Goal: Navigation & Orientation: Find specific page/section

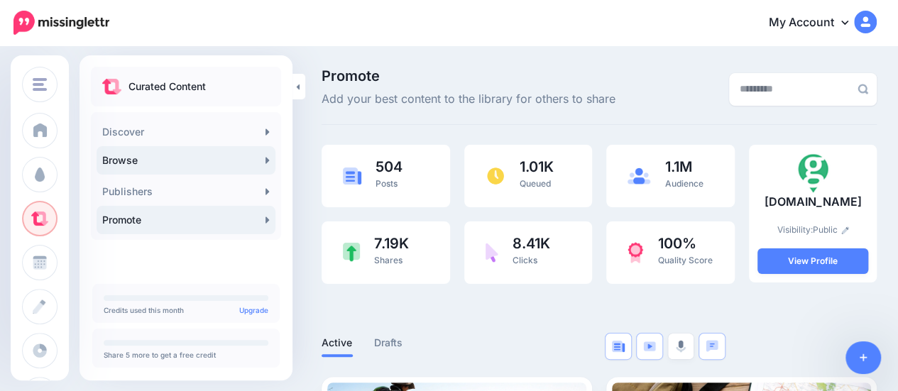
click at [143, 156] on link "Browse" at bounding box center [186, 160] width 179 height 28
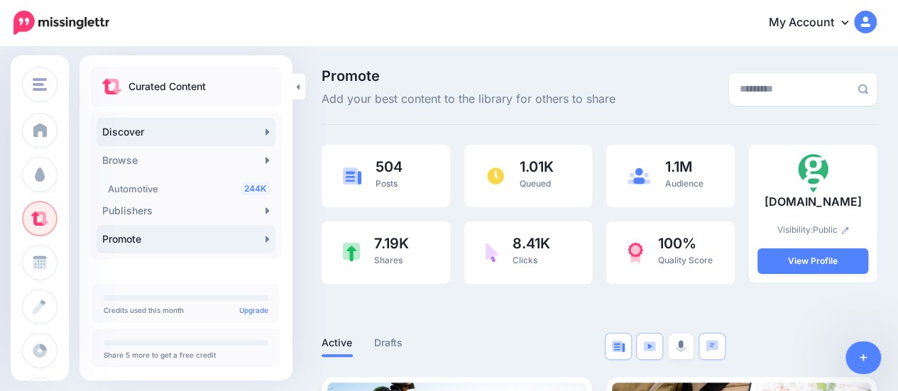
click at [145, 136] on link "Discover" at bounding box center [186, 132] width 179 height 28
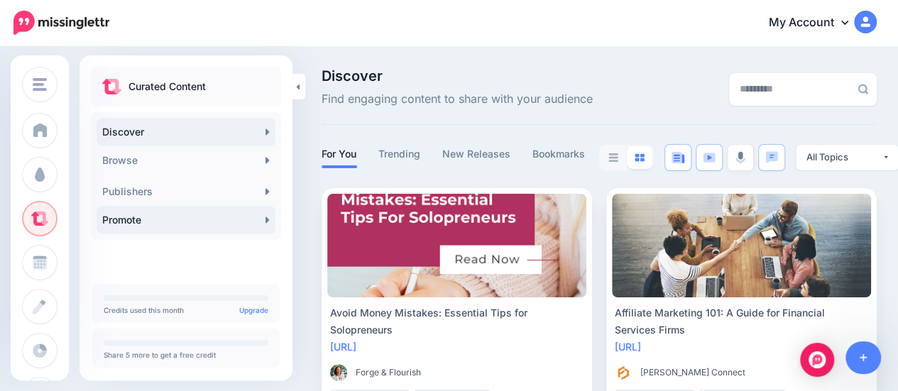
click at [176, 222] on link "Promote" at bounding box center [186, 220] width 179 height 28
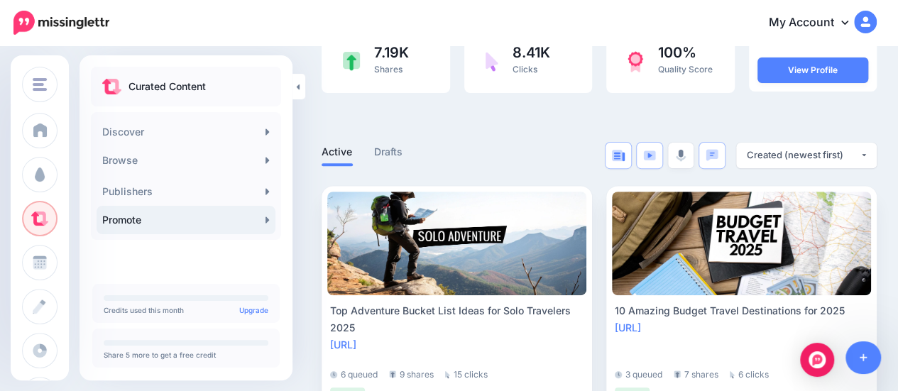
scroll to position [213, 0]
